Goal: Use online tool/utility

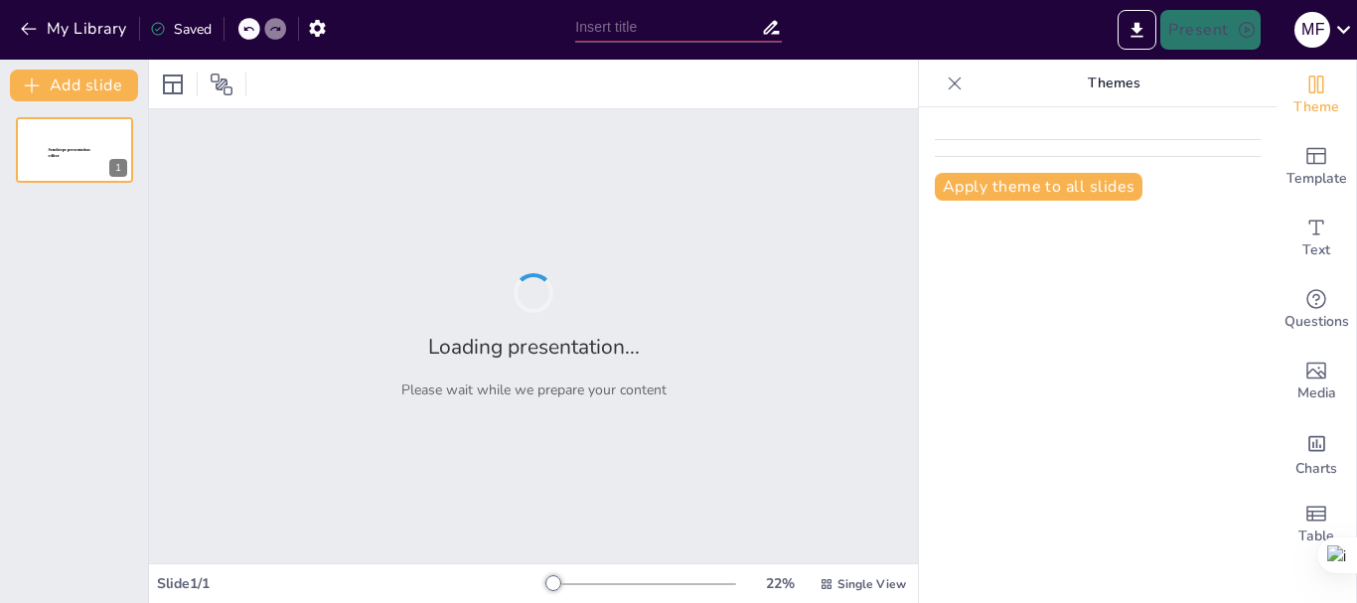
type input "PERAN PEMERINTAH DAERAH DALAM MENINGKATKAN PEMBERDAYAAN MASYARAKAT DI BIDANG LAP"
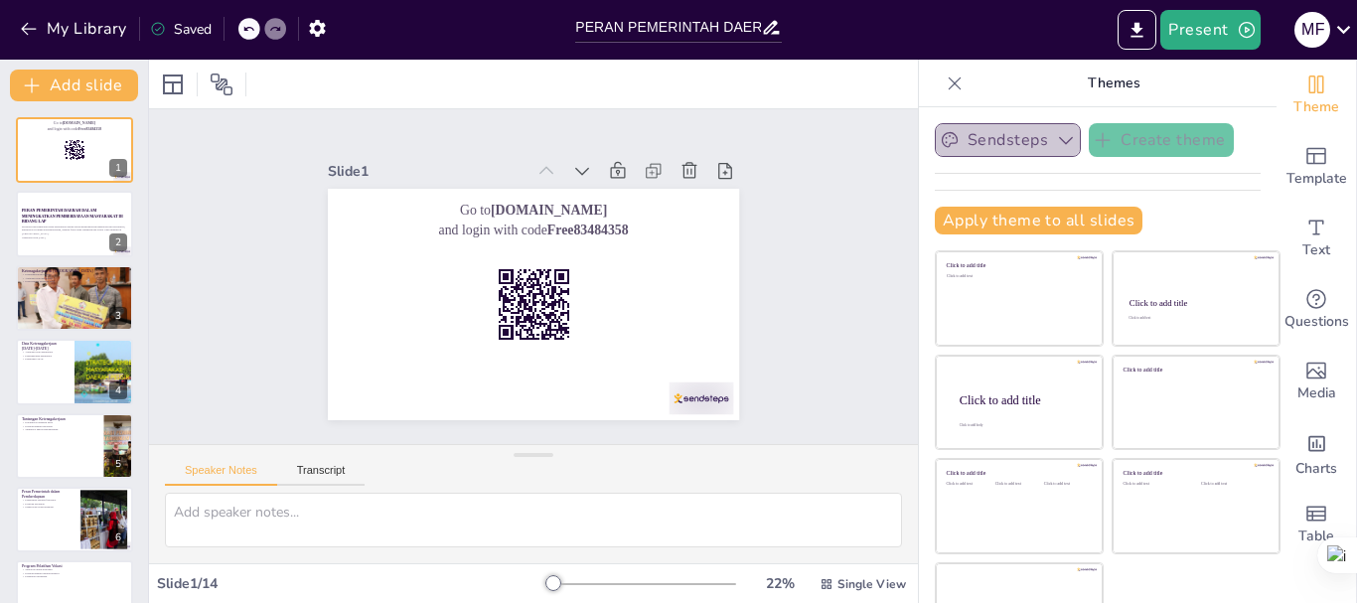
click at [1023, 135] on button "Sendsteps" at bounding box center [1008, 140] width 146 height 34
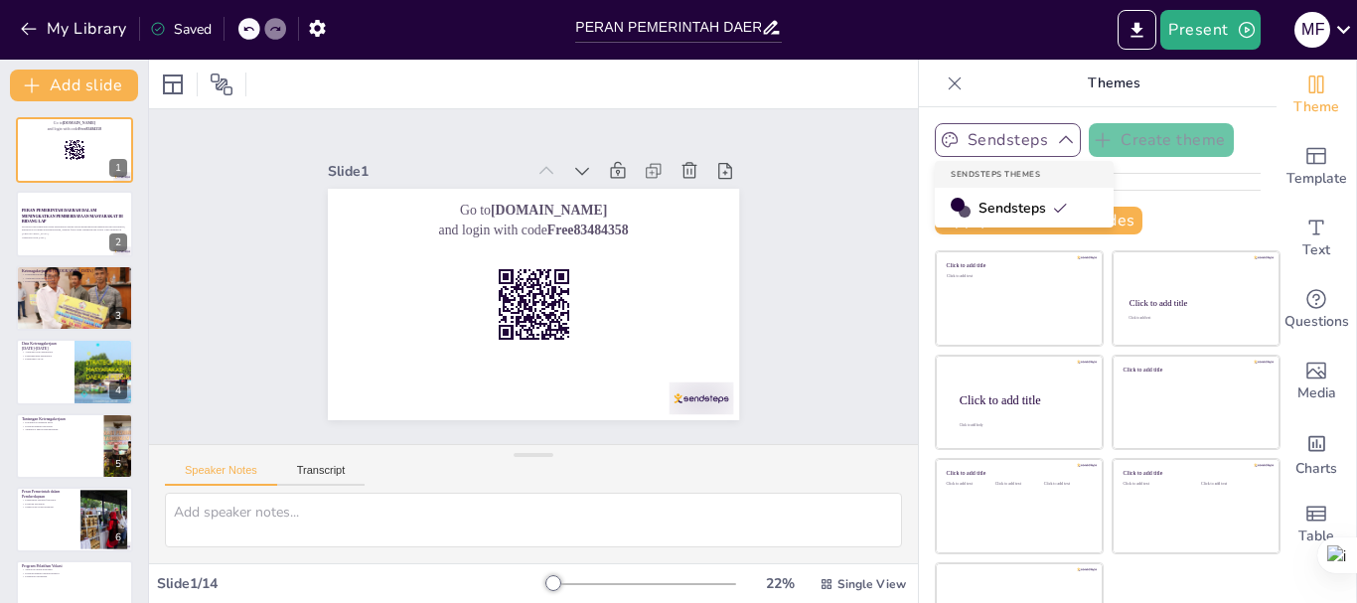
click at [1056, 137] on icon "button" at bounding box center [1066, 140] width 20 height 20
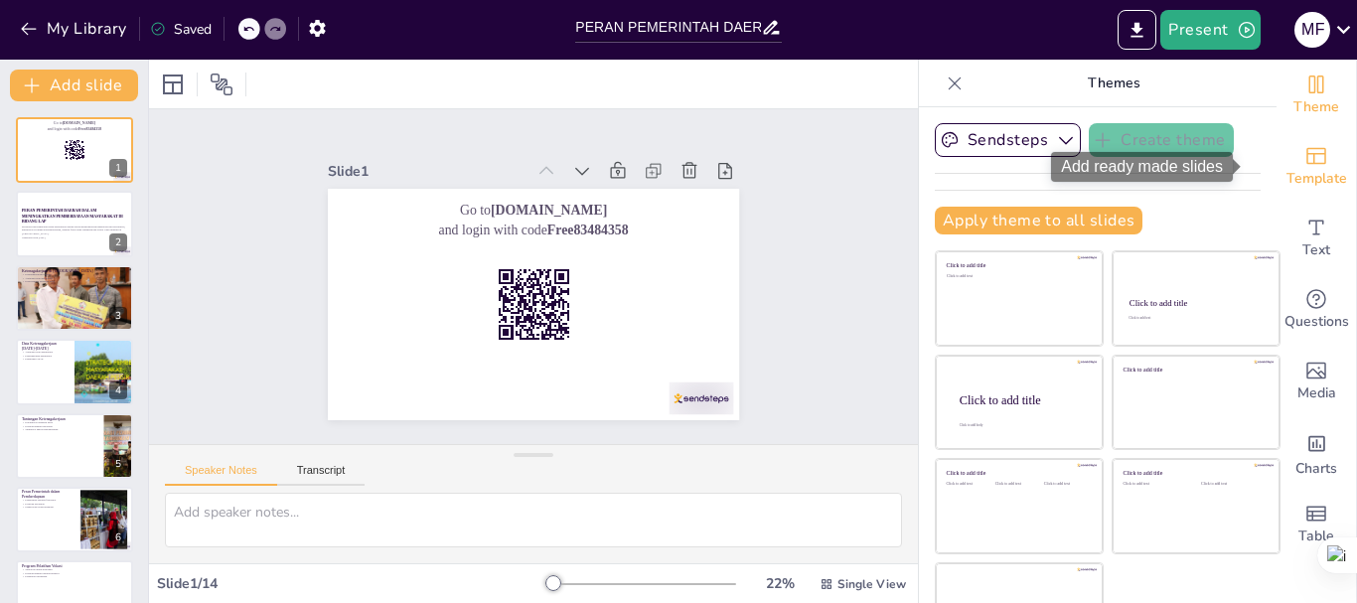
click at [1305, 166] on icon "Add ready made slides" at bounding box center [1317, 156] width 24 height 24
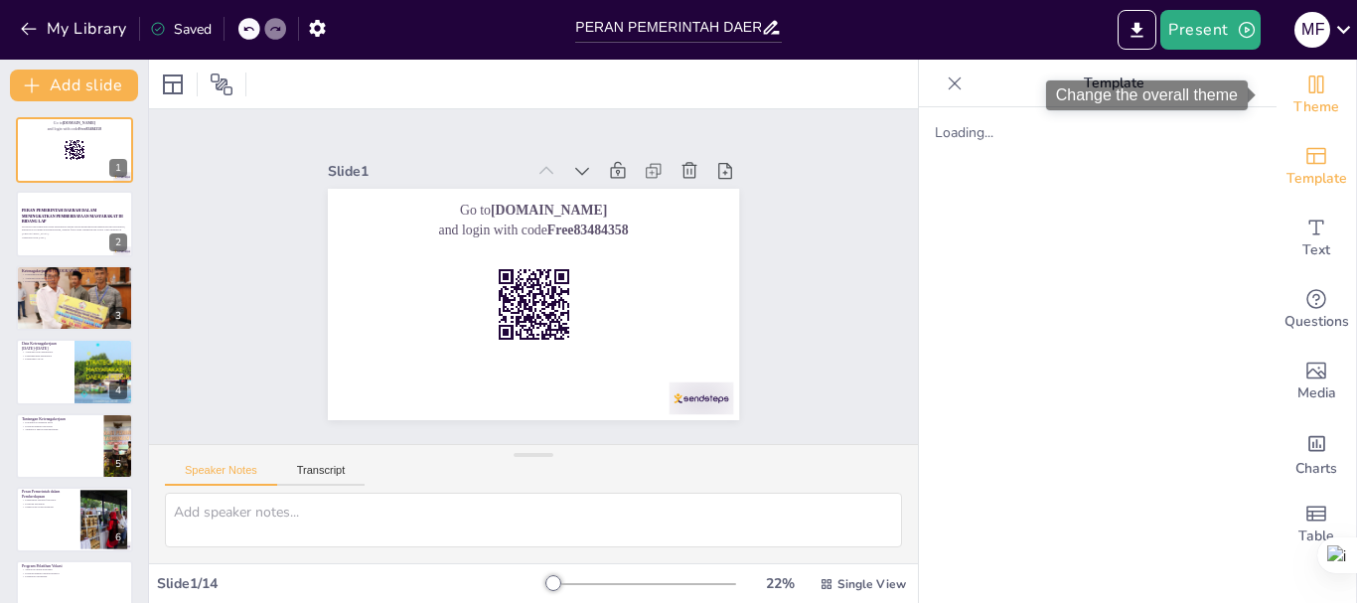
click at [1314, 101] on span "Theme" at bounding box center [1317, 107] width 46 height 22
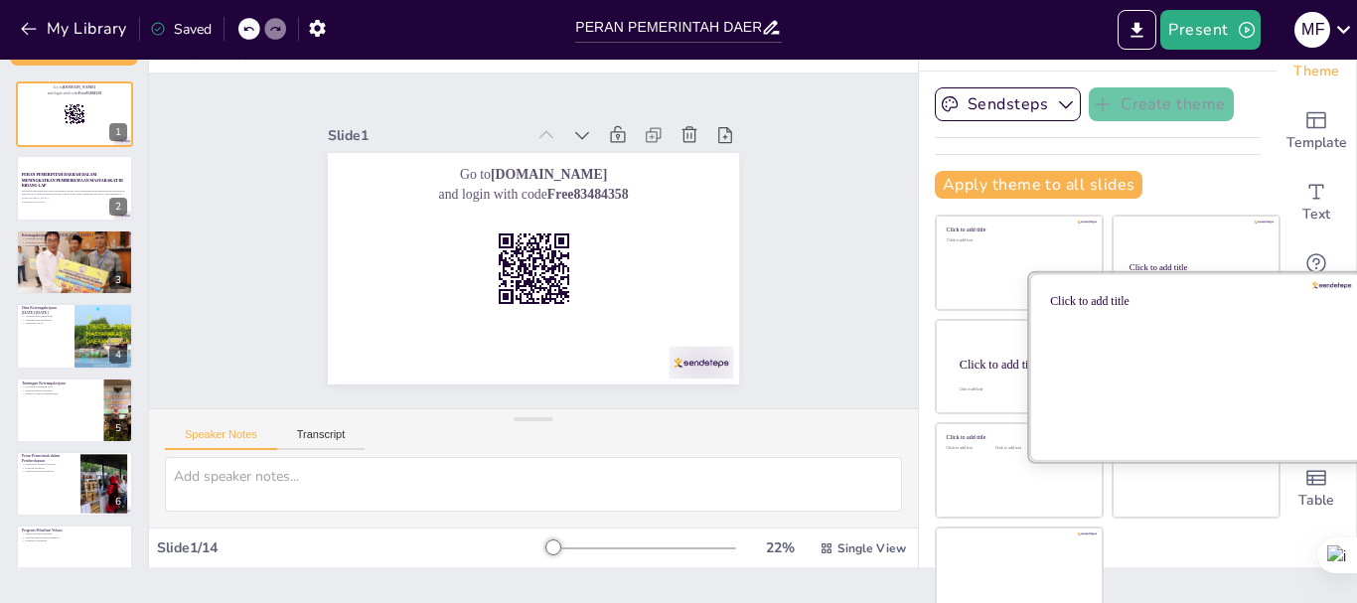
scroll to position [55, 0]
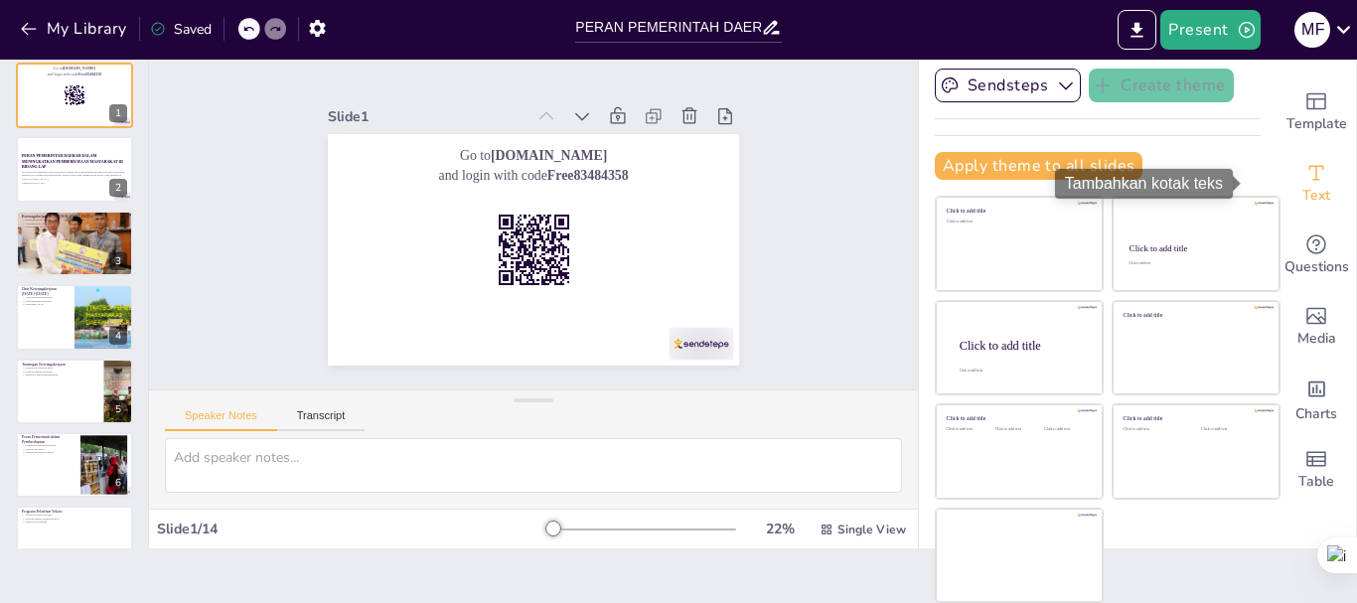
click at [1294, 212] on div "Text" at bounding box center [1317, 184] width 80 height 72
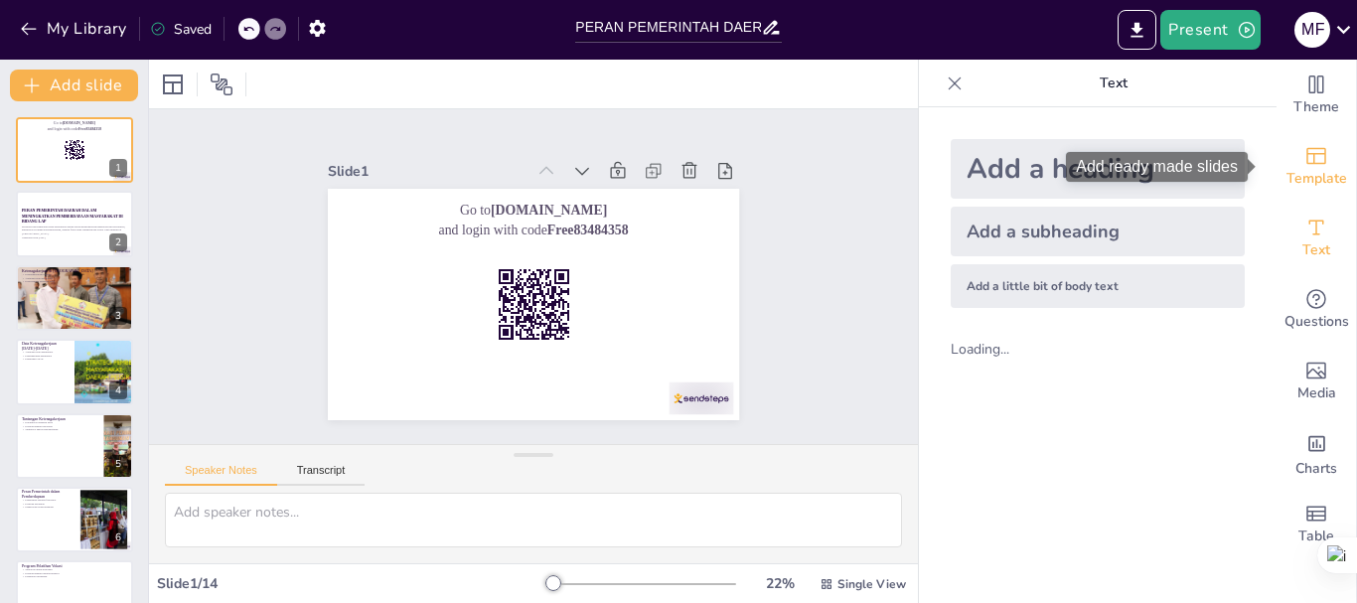
click at [1305, 151] on icon "Add ready made slides" at bounding box center [1317, 156] width 24 height 24
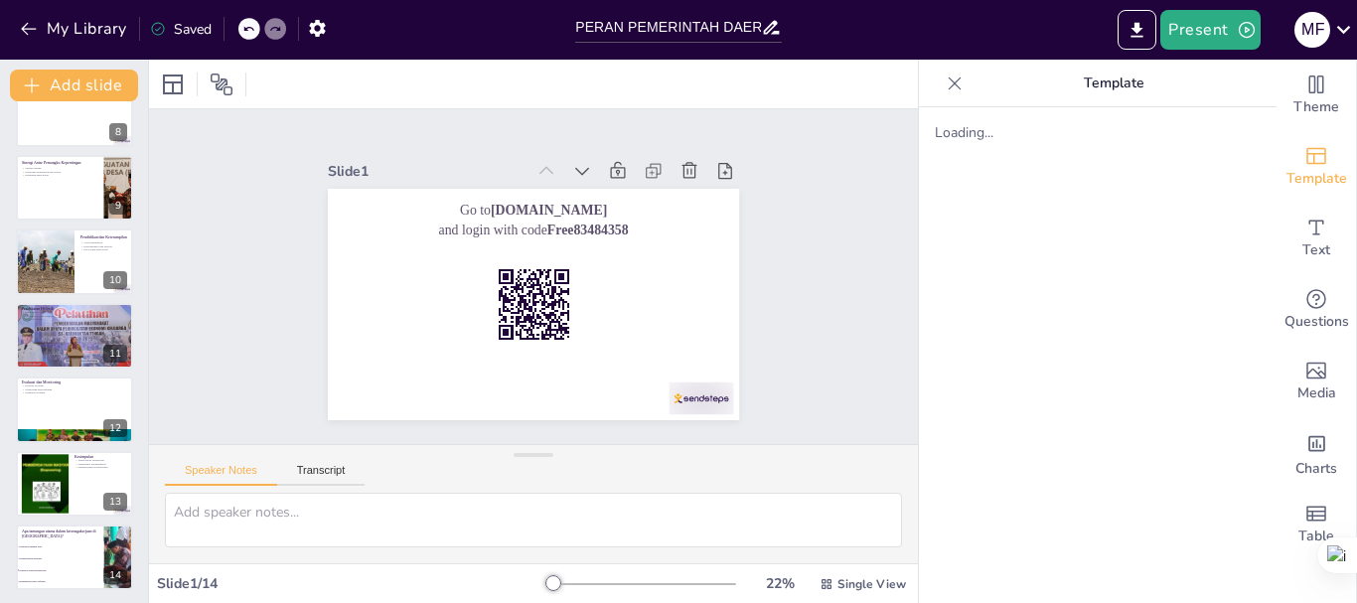
scroll to position [557, 0]
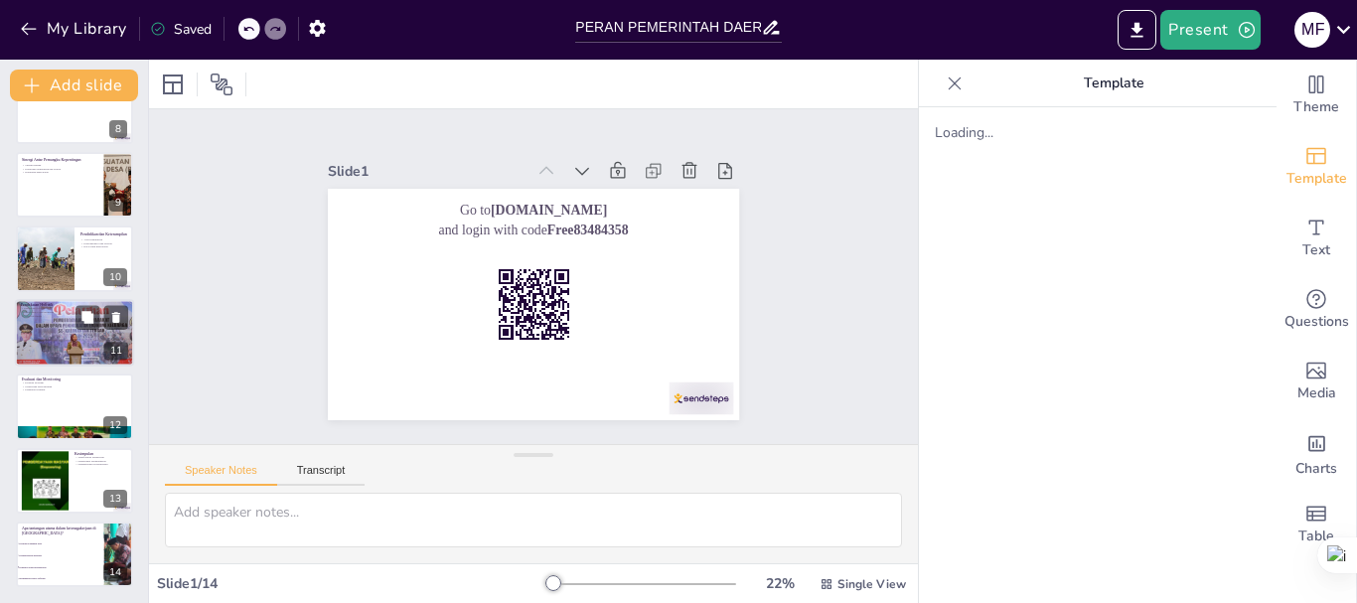
checkbox input "true"
click at [69, 343] on div at bounding box center [74, 333] width 119 height 80
type textarea "Pendekatan holistik memungkinkan kita untuk melihat masalah dari berbagai sudut…"
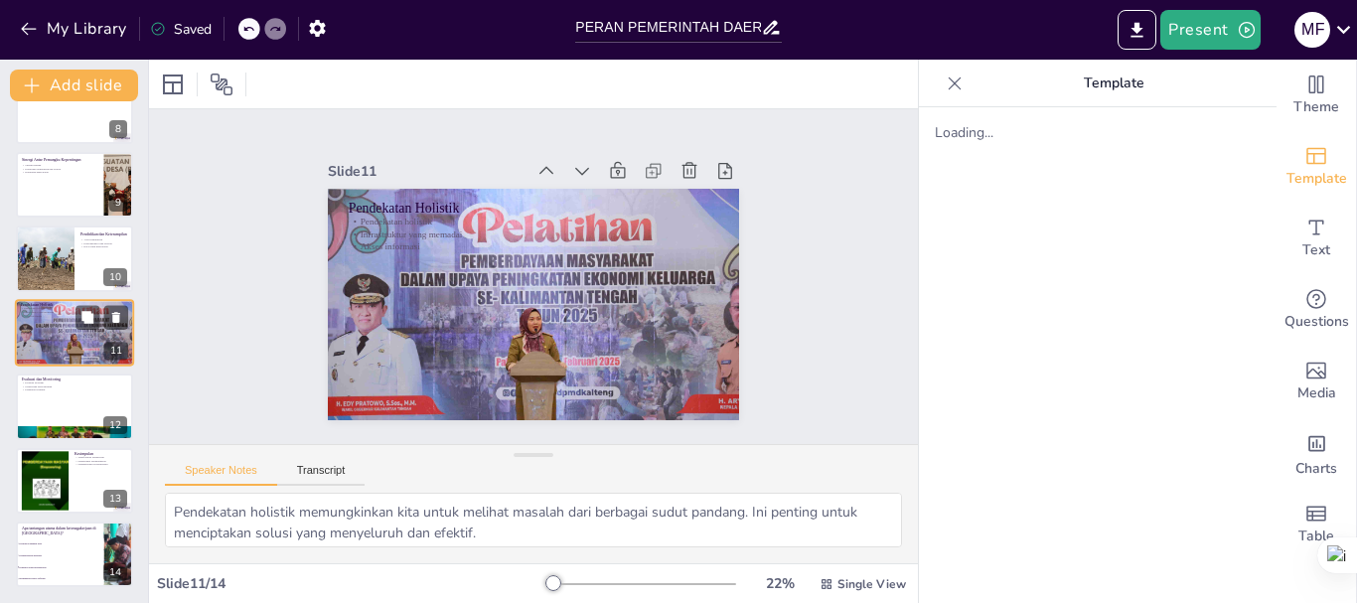
scroll to position [537, 0]
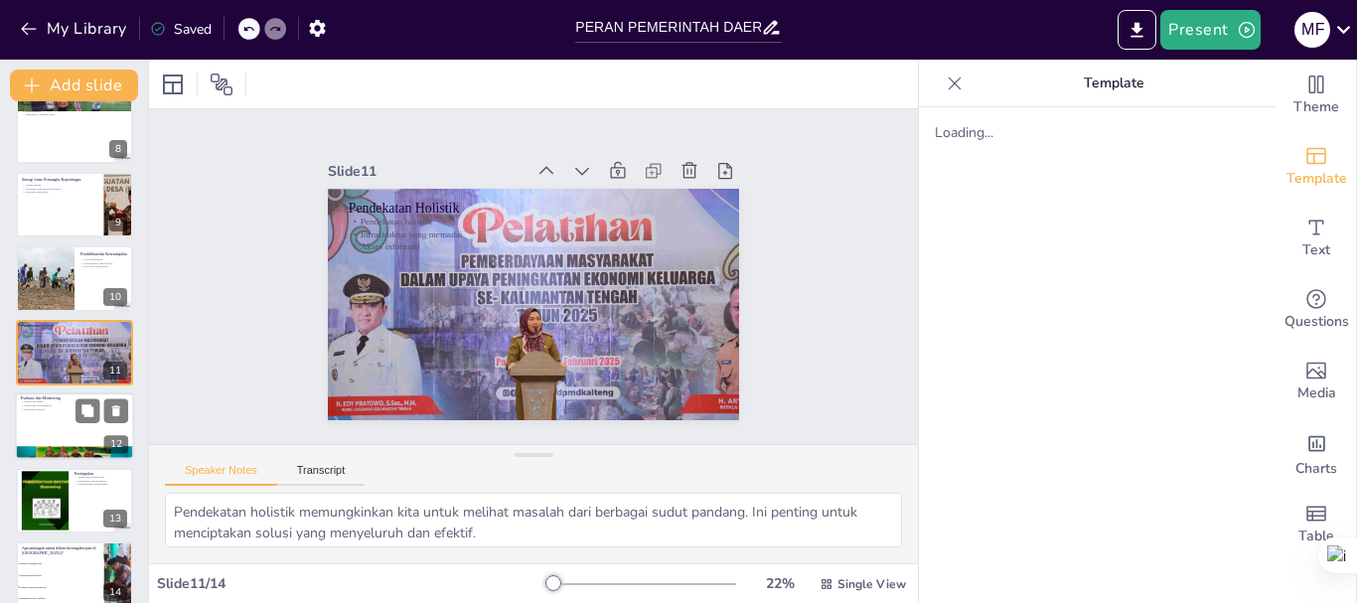
checkbox input "true"
click at [76, 399] on div at bounding box center [102, 411] width 53 height 24
type textarea "Evaluasi program penting untuk menilai keberhasilan dan efektivitas dari setiap…"
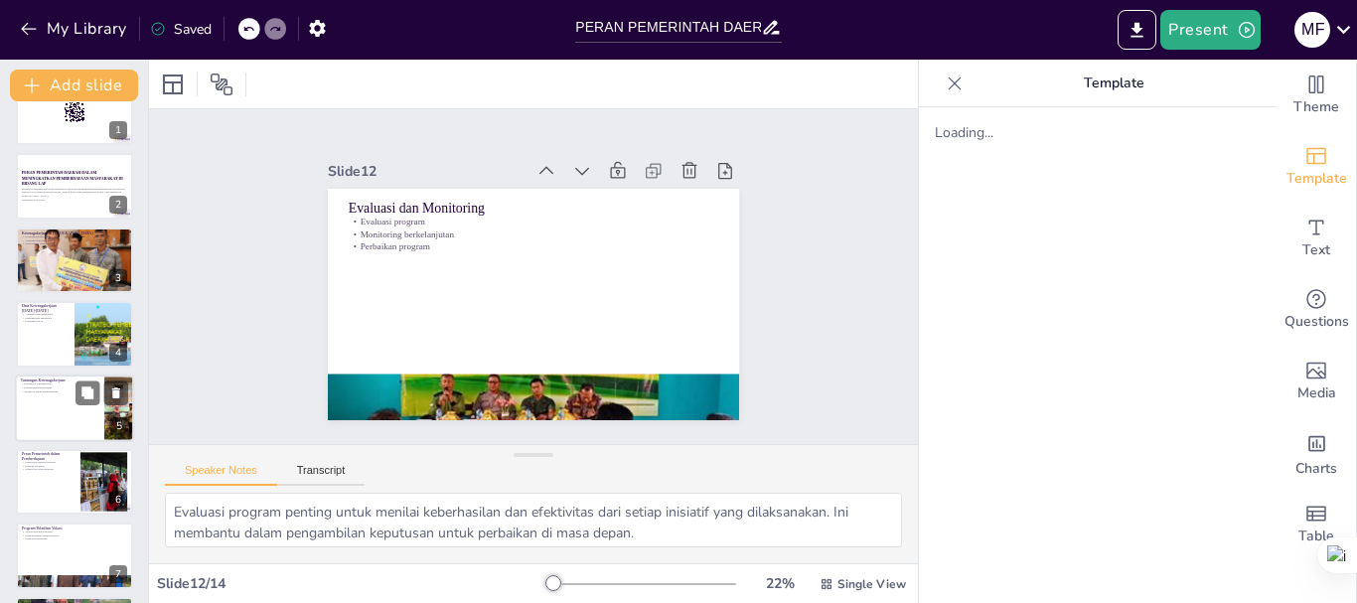
scroll to position [0, 0]
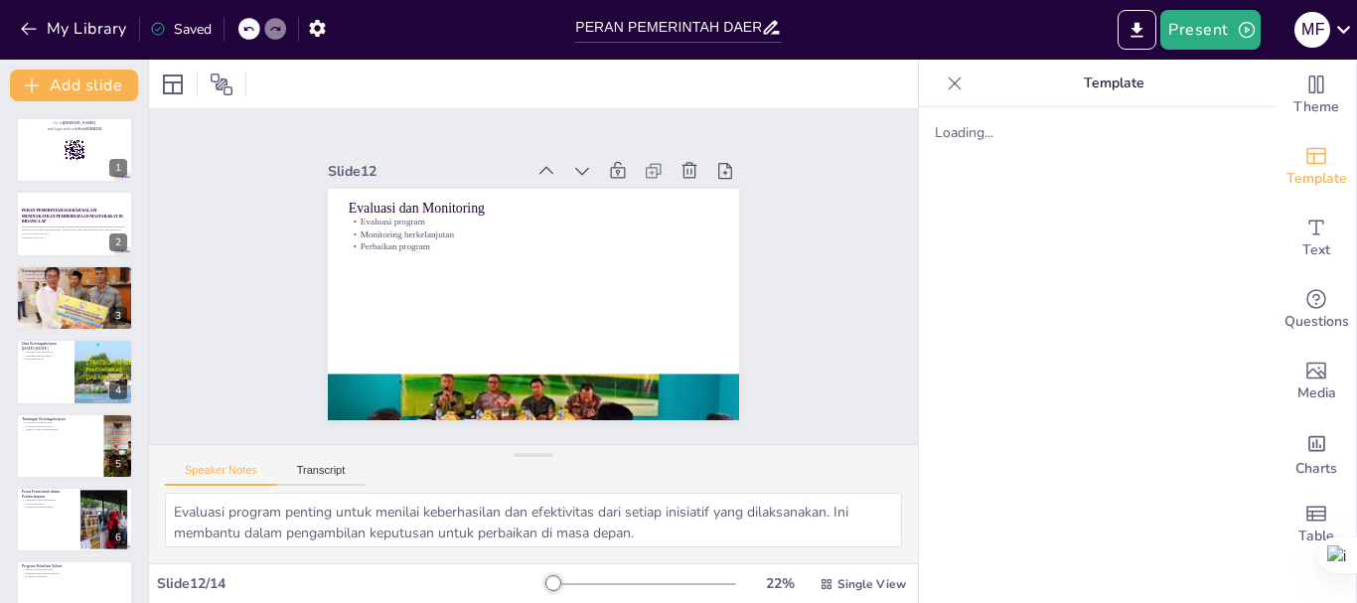
checkbox input "true"
